Goal: Check status: Check status

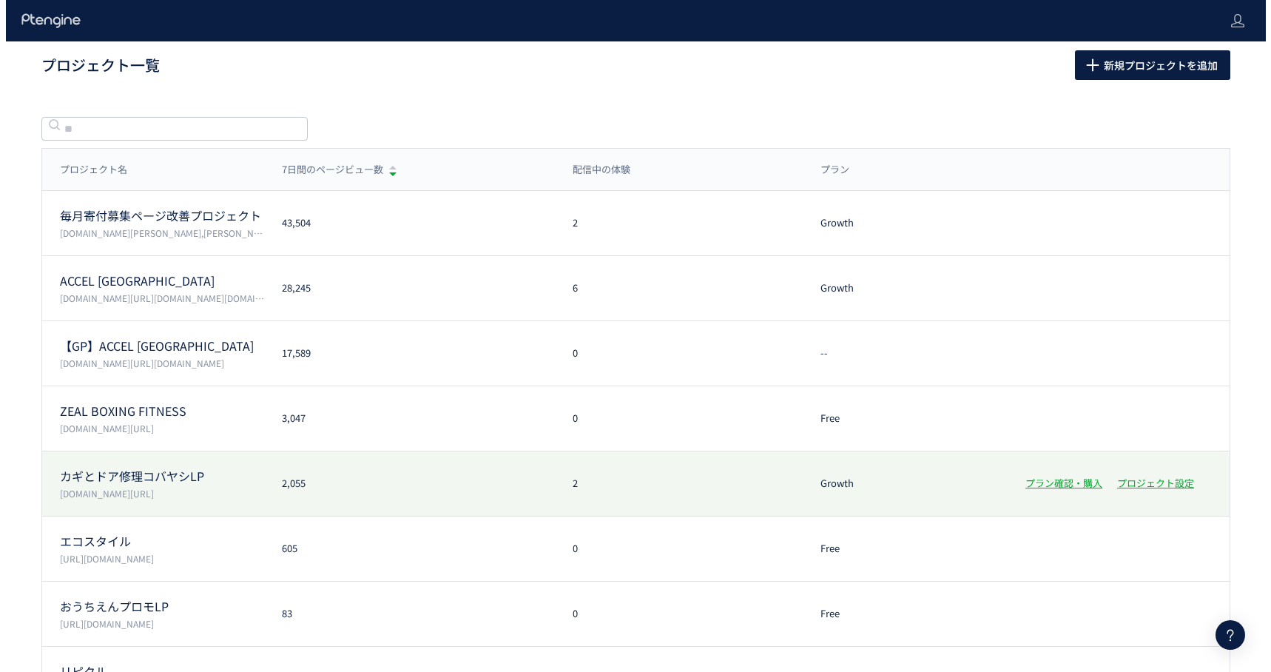
scroll to position [3, 0]
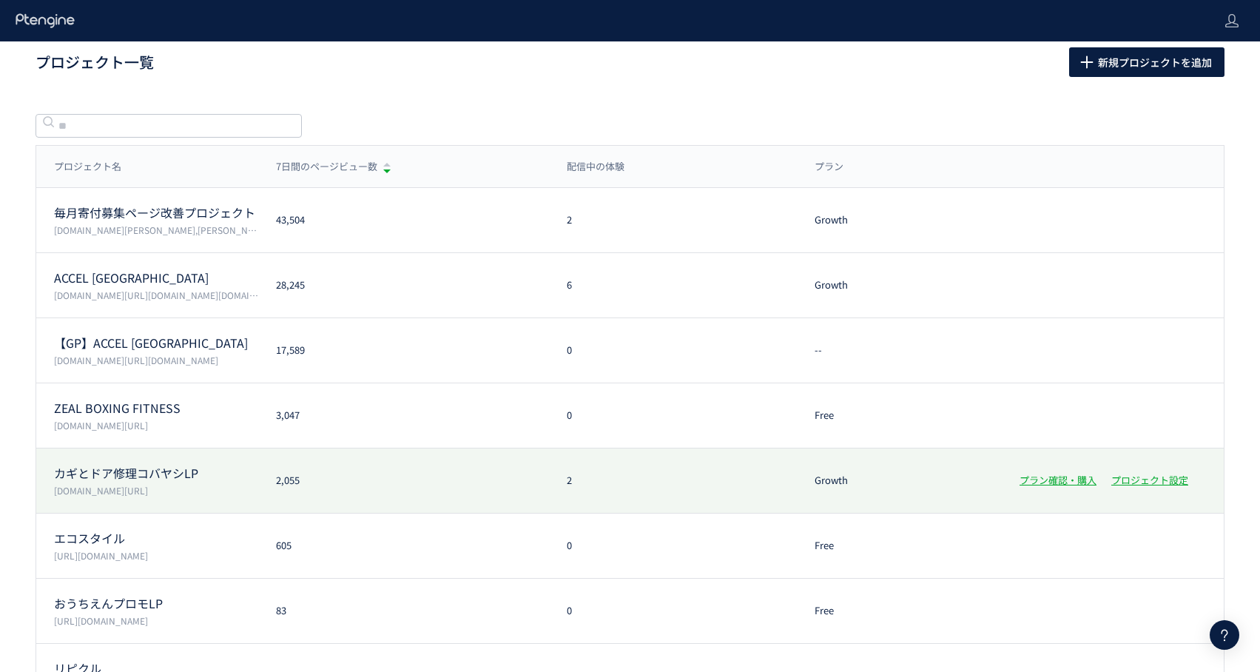
click at [195, 488] on p "[DOMAIN_NAME][URL]" at bounding box center [156, 490] width 204 height 13
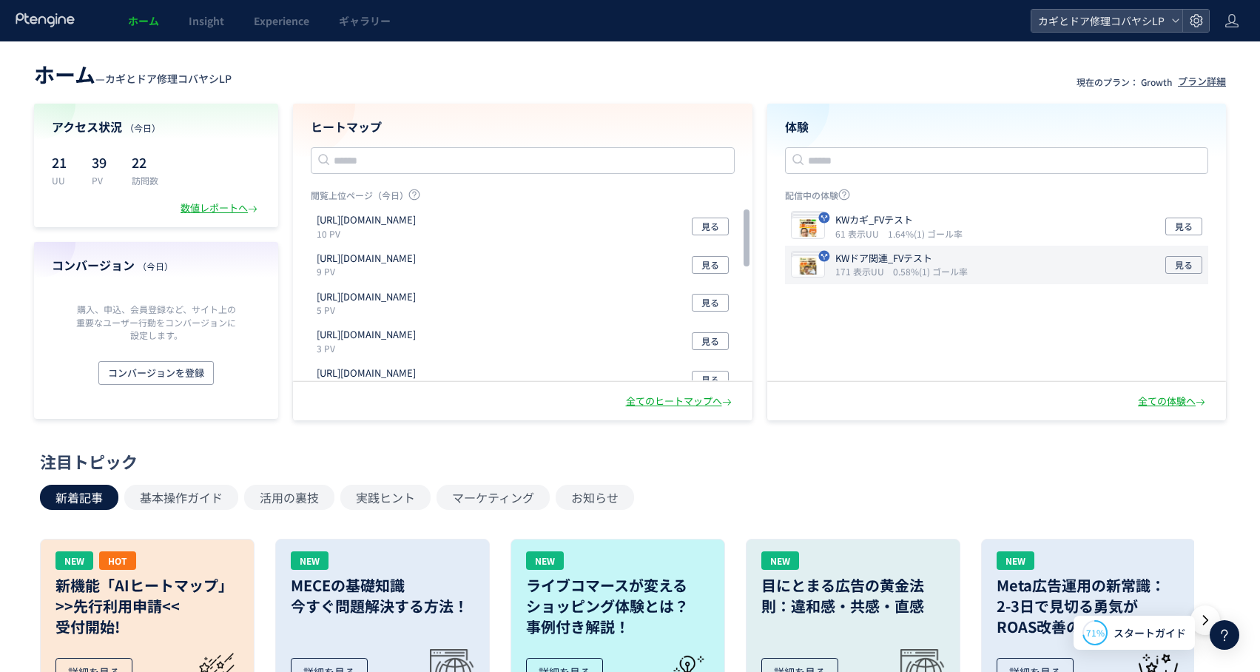
click at [893, 276] on icon "0.58%(1) ゴール率" at bounding box center [930, 271] width 75 height 13
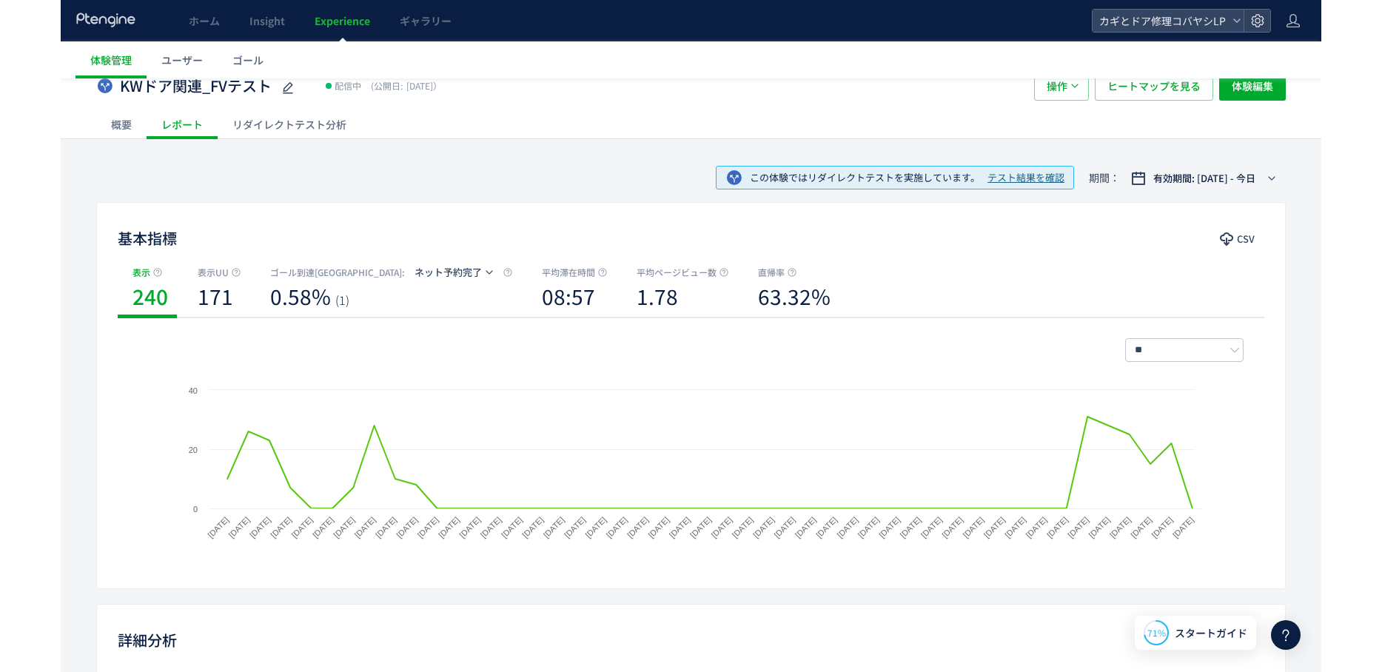
scroll to position [24, 0]
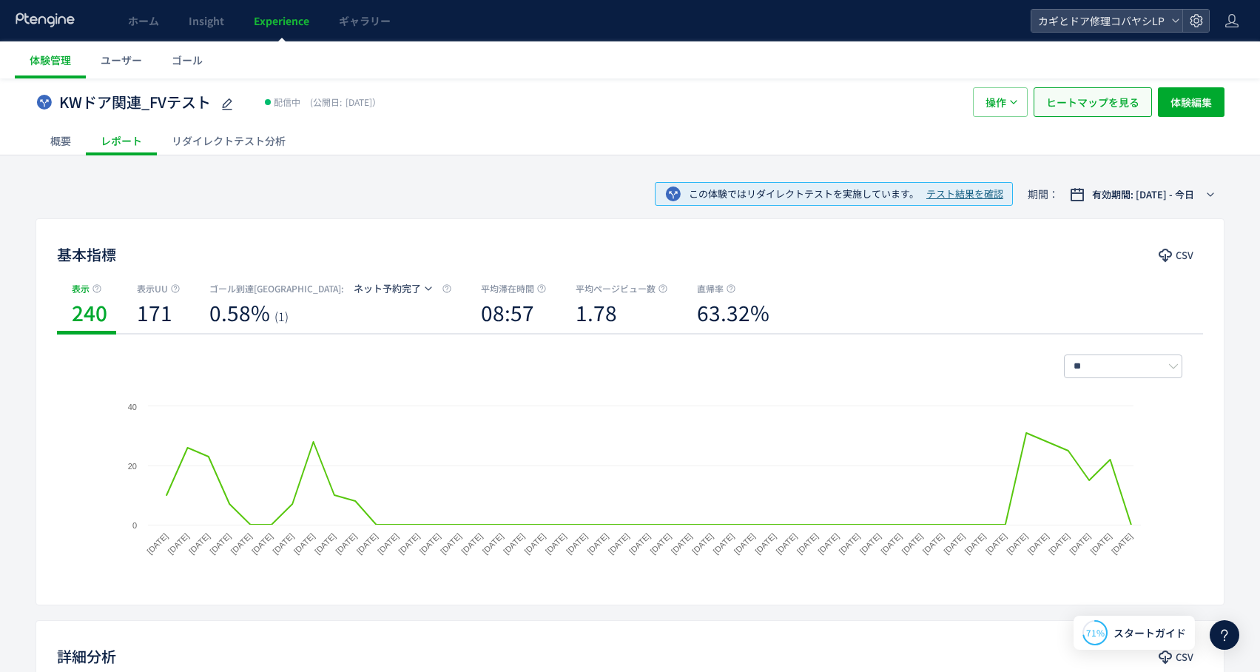
click at [1110, 99] on span "ヒートマップを見る" at bounding box center [1092, 102] width 93 height 30
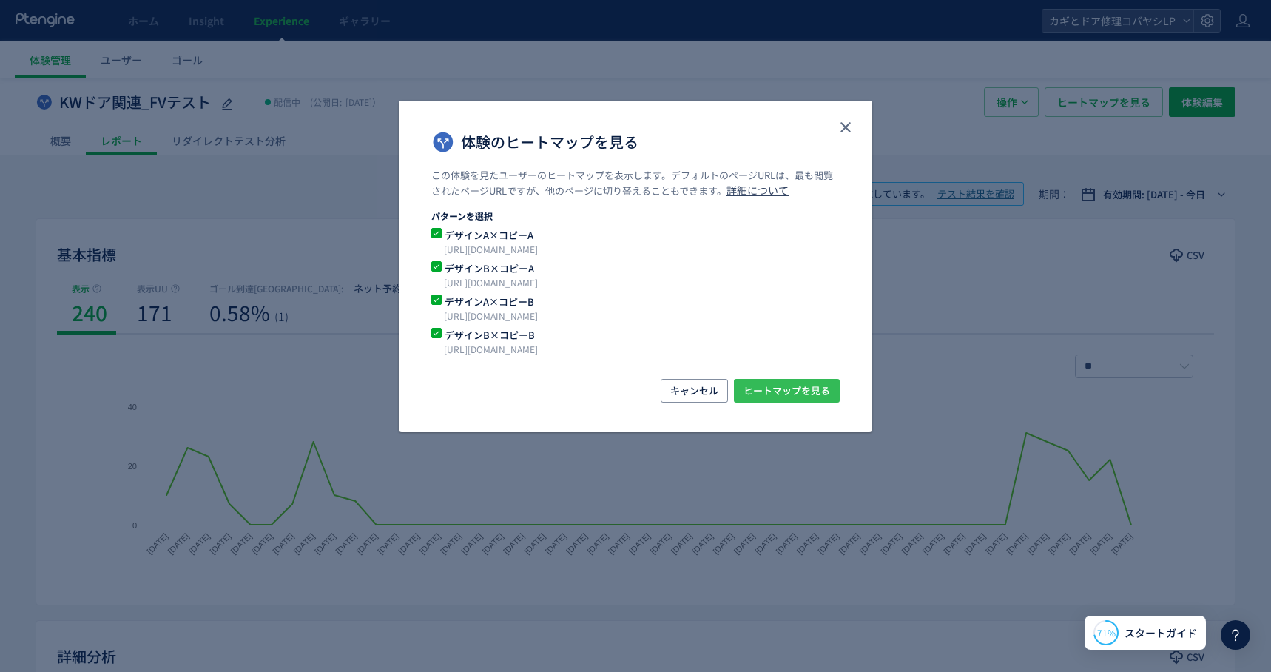
click at [775, 389] on span "ヒートマップを見る" at bounding box center [787, 391] width 87 height 24
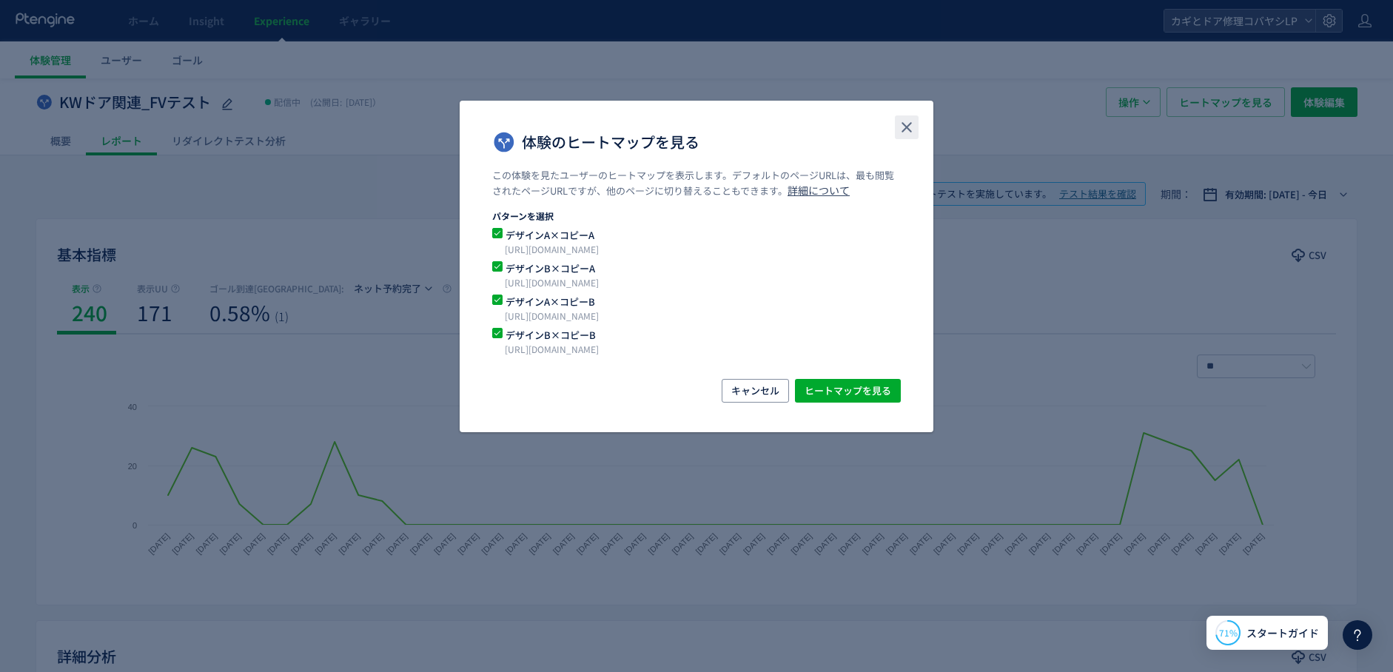
click at [915, 132] on button "close" at bounding box center [907, 127] width 24 height 24
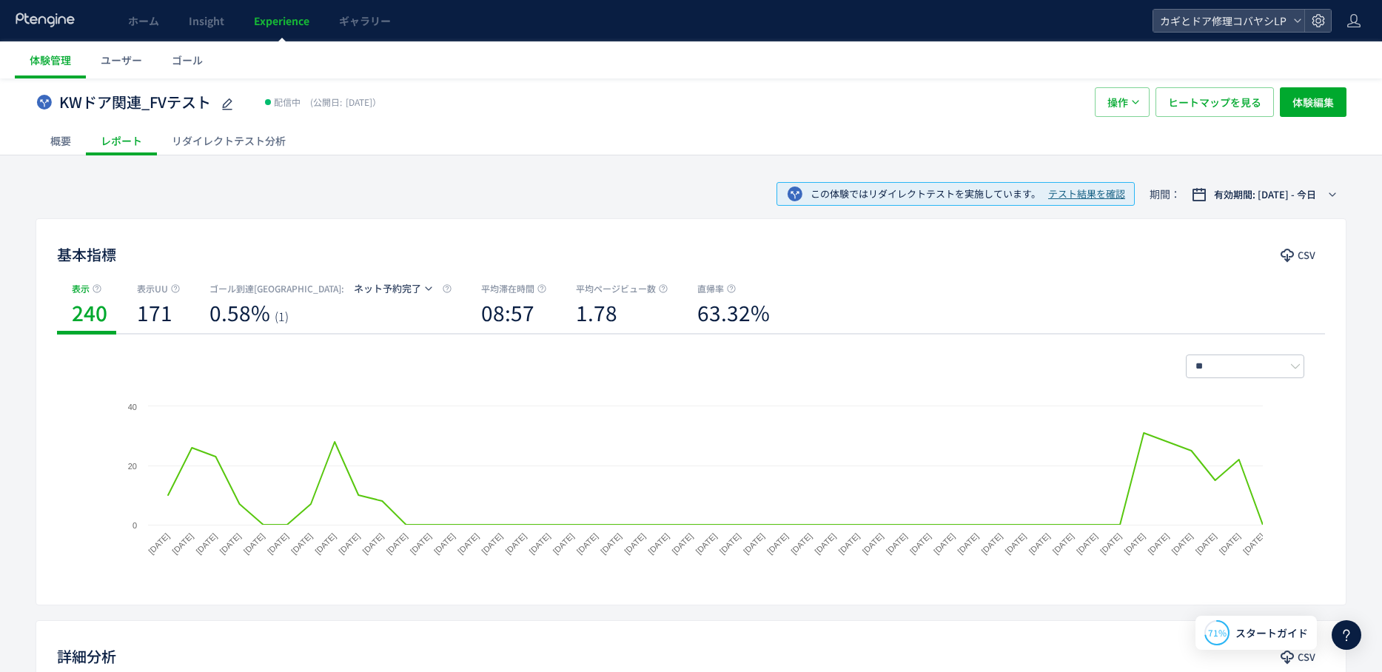
click at [509, 192] on div "この体験ではリダイレクトテストを実施しています。 テスト結果を確認 期間： 有効期間: [DATE] - 今日" at bounding box center [691, 194] width 1311 height 48
click at [169, 143] on div "リダイレクトテスト分析" at bounding box center [229, 141] width 144 height 30
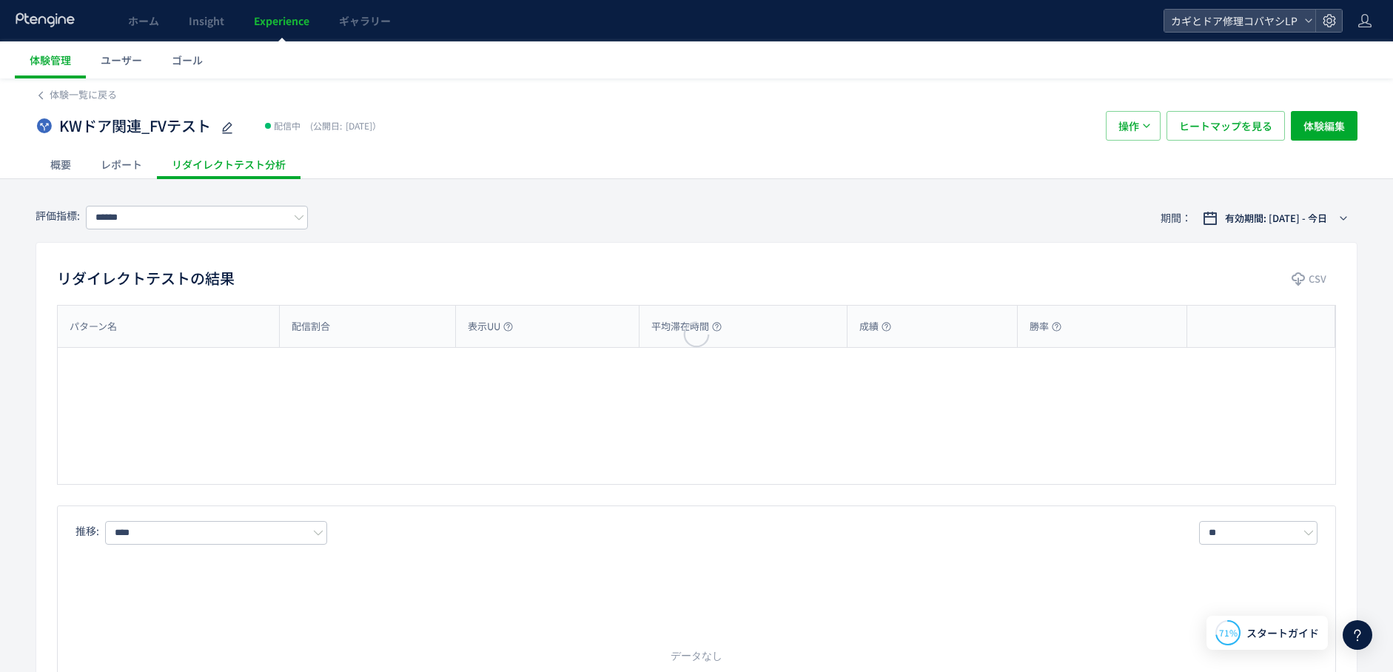
click at [217, 141] on div at bounding box center [696, 336] width 1393 height 672
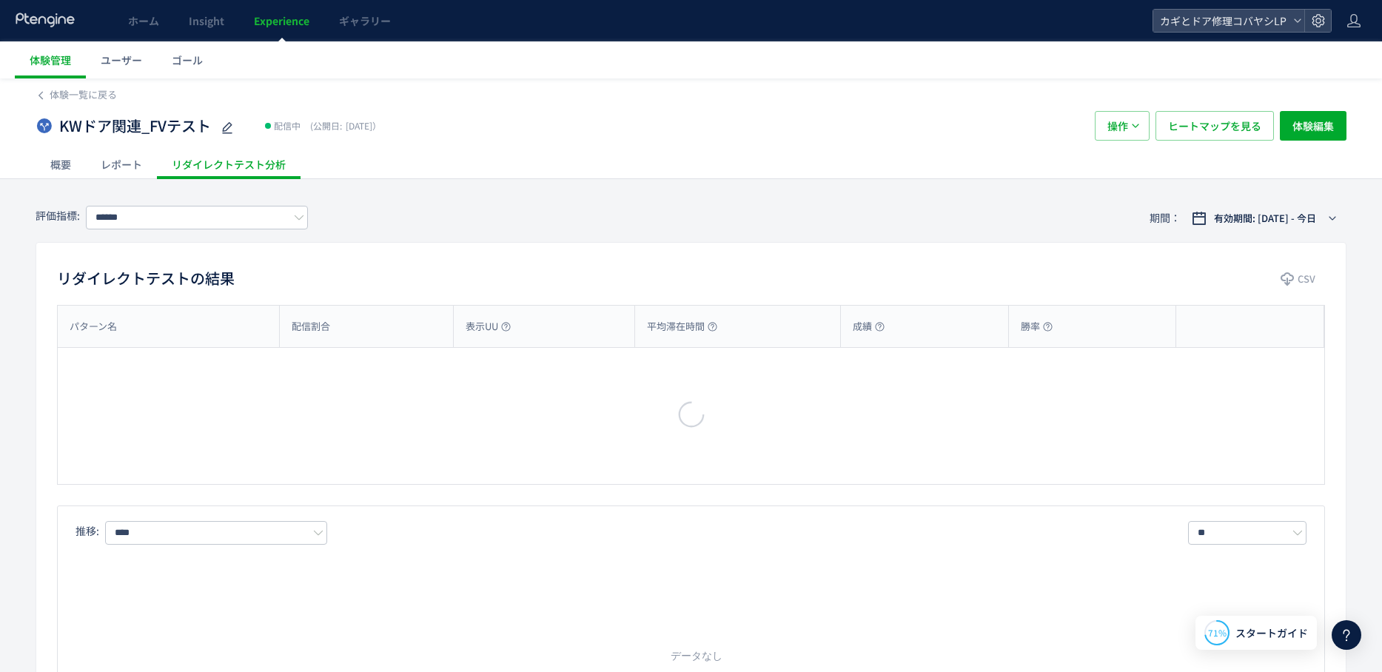
type input "*******"
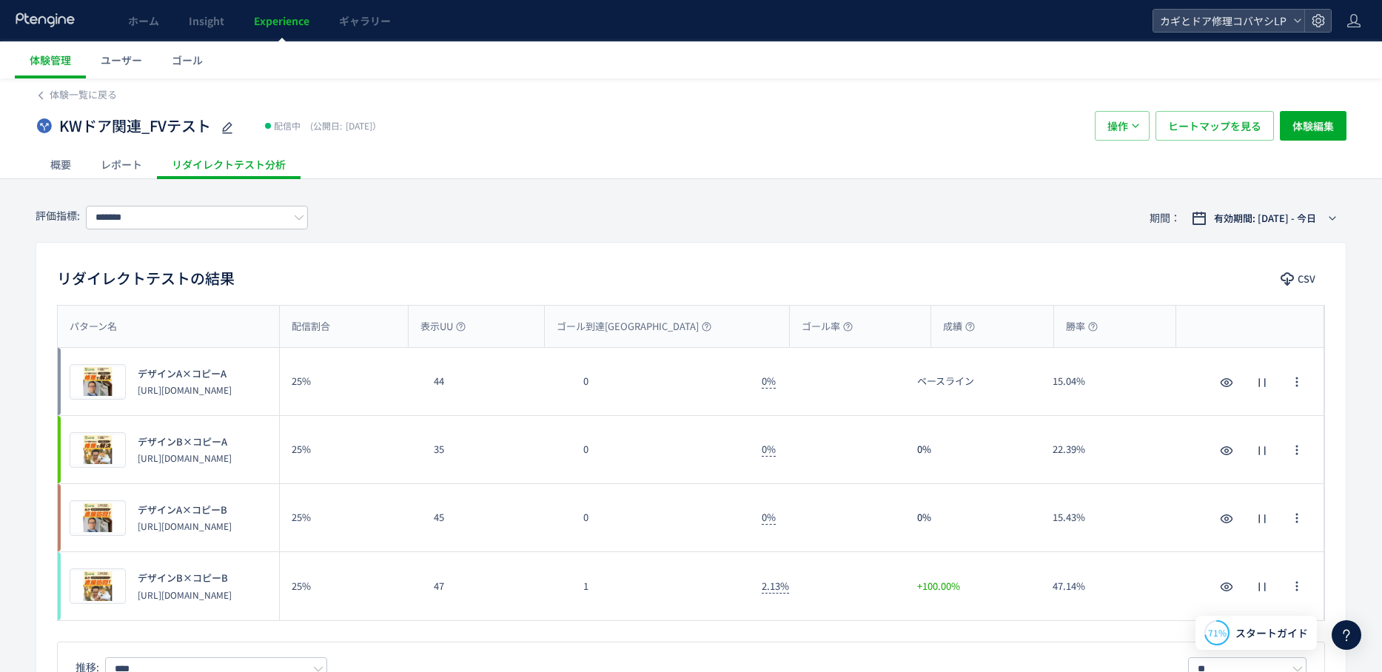
click at [275, 19] on span "Experience" at bounding box center [282, 20] width 56 height 15
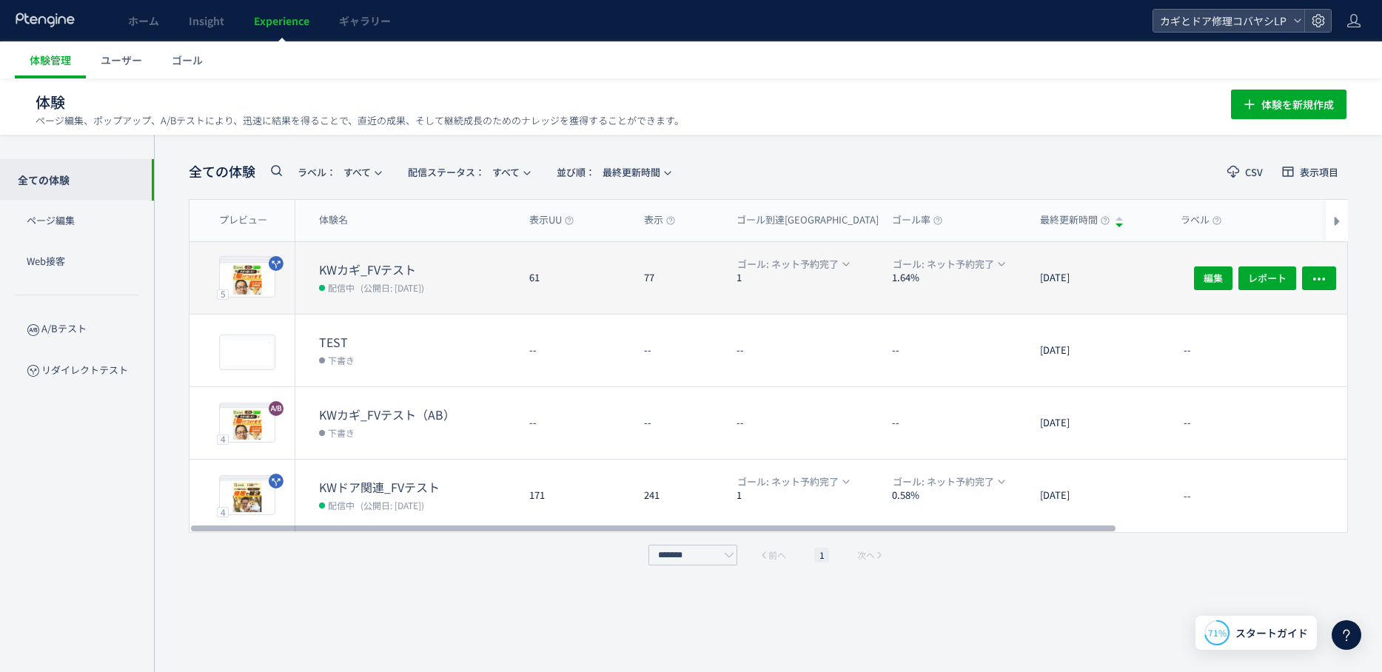
click at [582, 275] on div "61" at bounding box center [574, 278] width 115 height 72
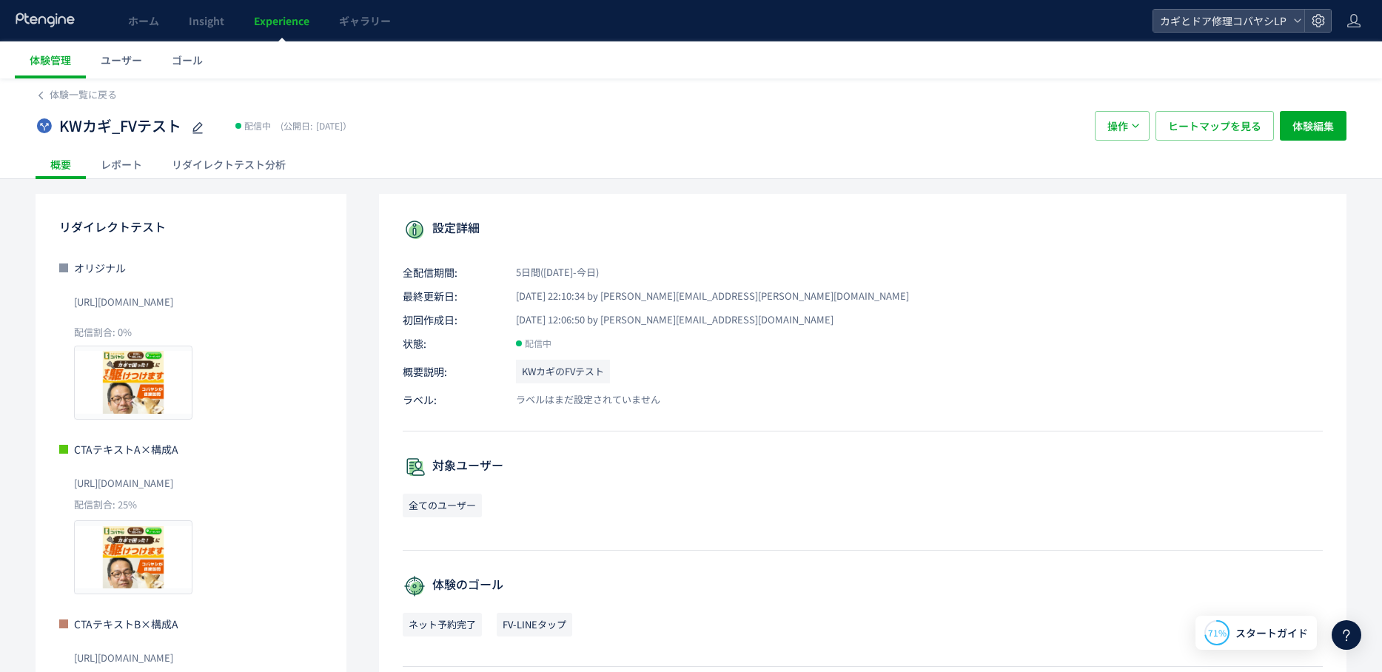
click at [221, 159] on div "リダイレクトテスト分析" at bounding box center [229, 164] width 144 height 30
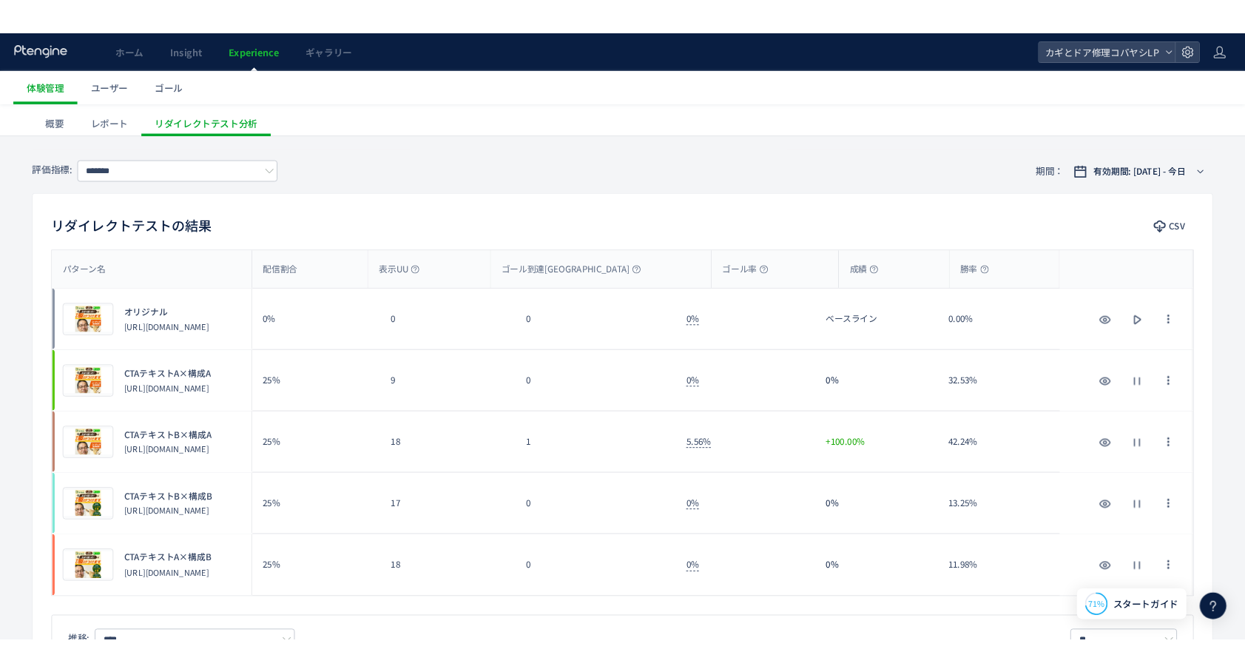
scroll to position [66, 0]
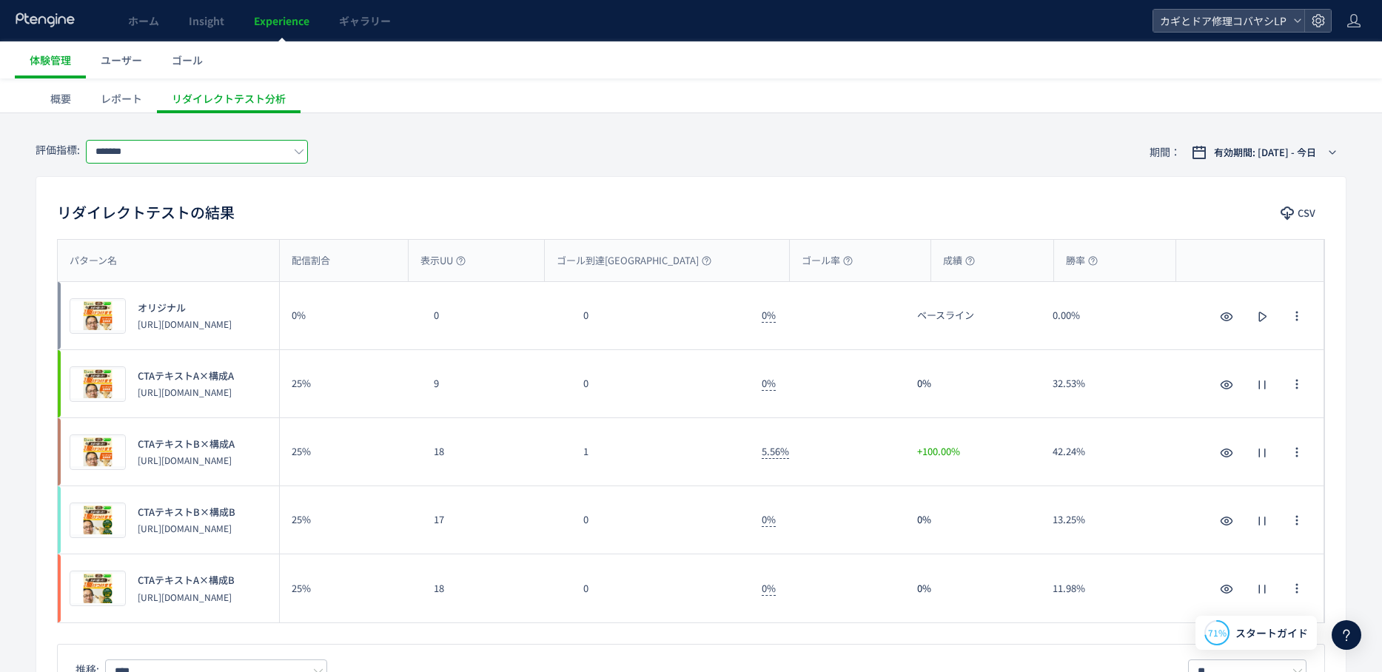
click at [144, 161] on input "*******" at bounding box center [197, 152] width 222 height 24
click at [162, 234] on span "FV-LINEタップ" at bounding box center [200, 237] width 192 height 25
type input "**********"
